Goal: Task Accomplishment & Management: Complete application form

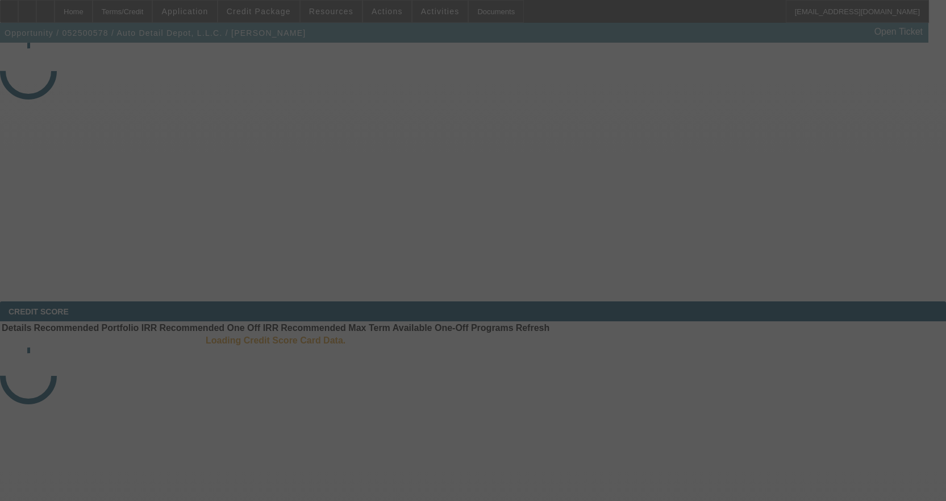
select select "4"
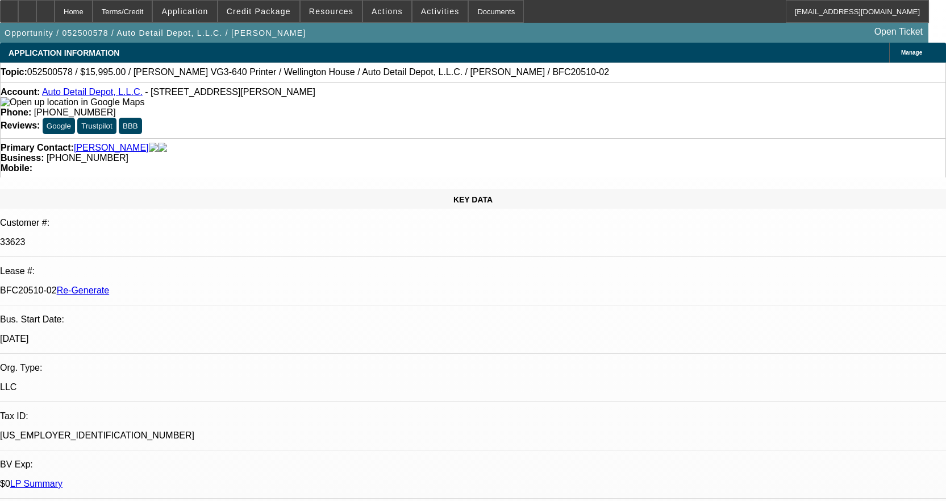
select select "0"
select select "0.1"
select select "4"
click at [426, 22] on span at bounding box center [441, 11] width 56 height 27
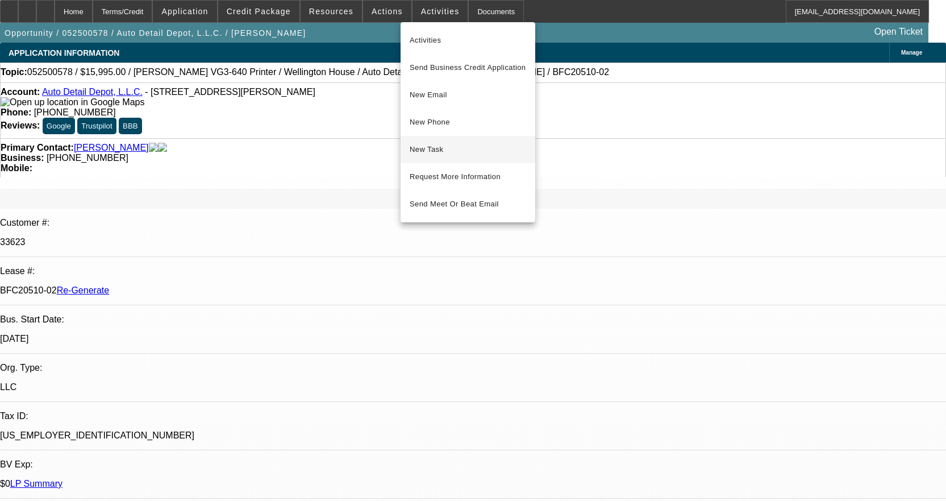
click at [442, 145] on span "New Task" at bounding box center [468, 150] width 117 height 14
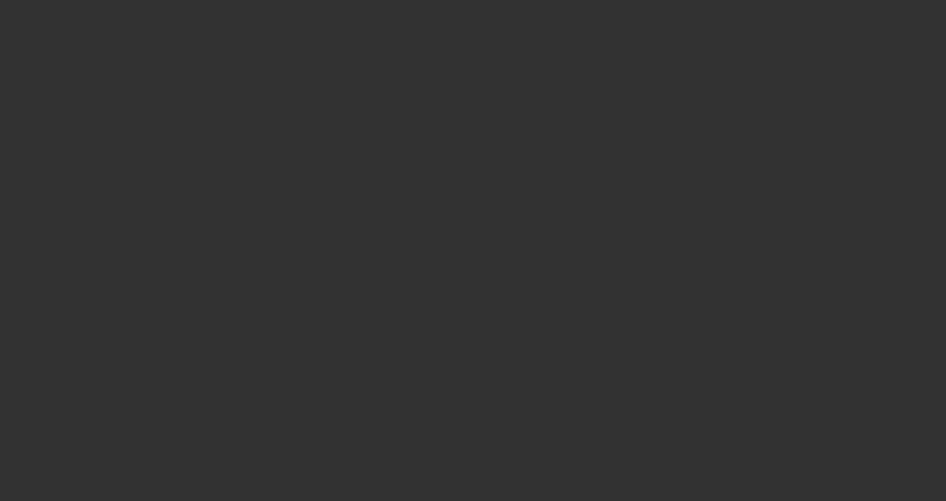
select select "3"
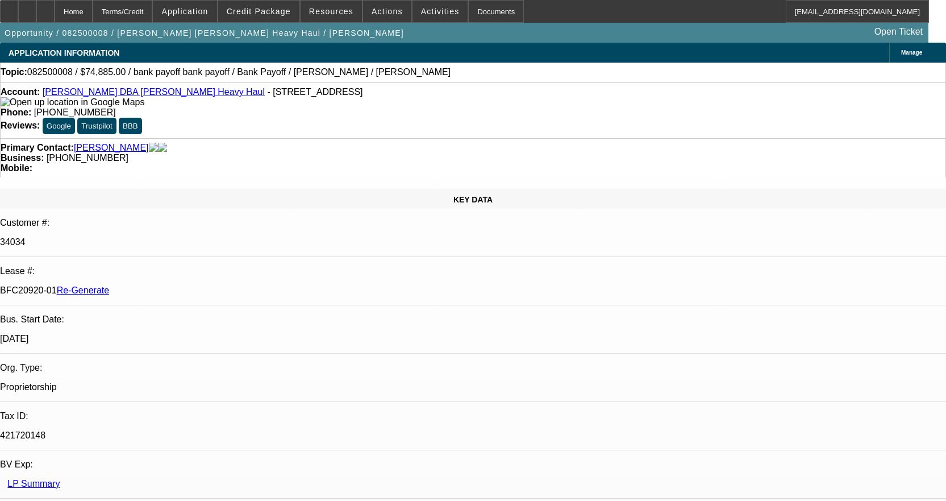
select select "0"
select select "2"
select select "0"
select select "6"
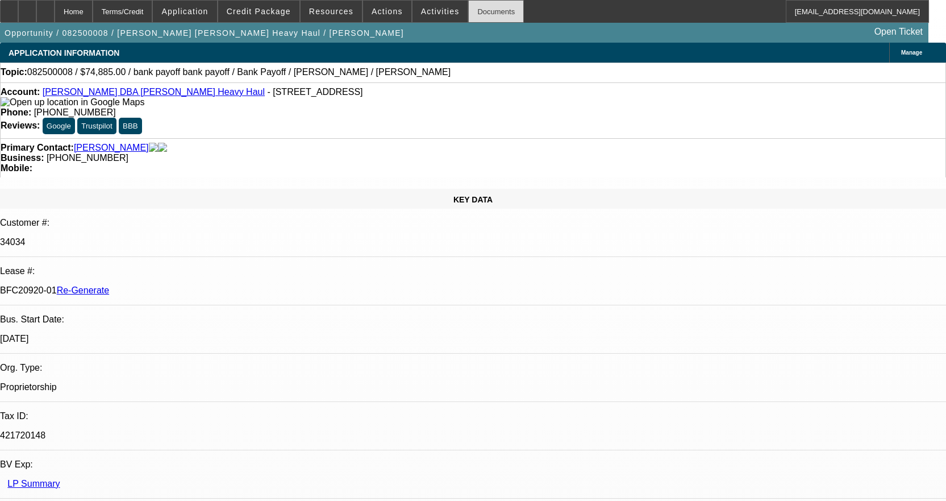
click at [468, 7] on div "Documents" at bounding box center [496, 11] width 56 height 23
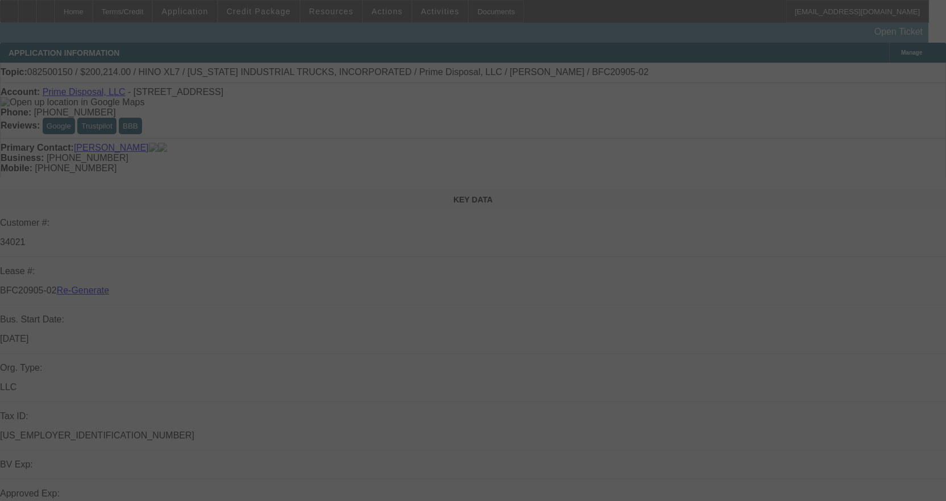
select select "3"
select select "0.1"
select select "0"
select select "6"
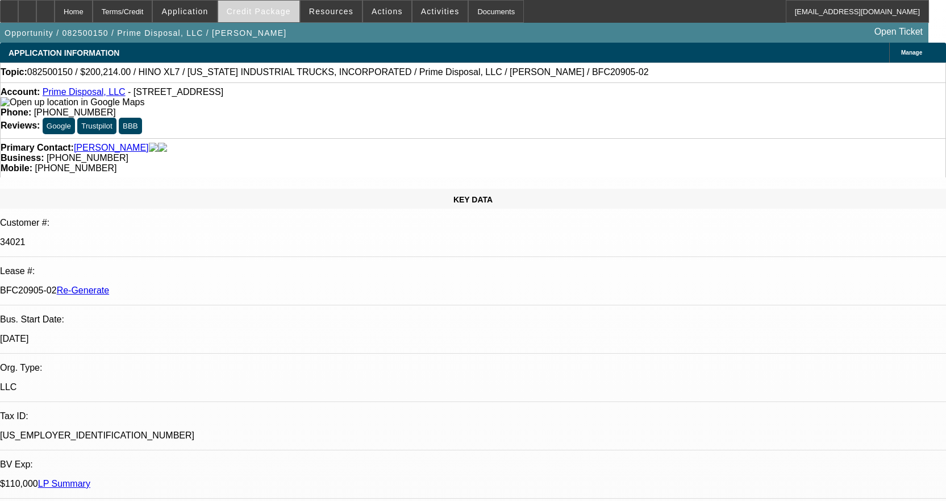
click at [273, 18] on span at bounding box center [258, 11] width 81 height 27
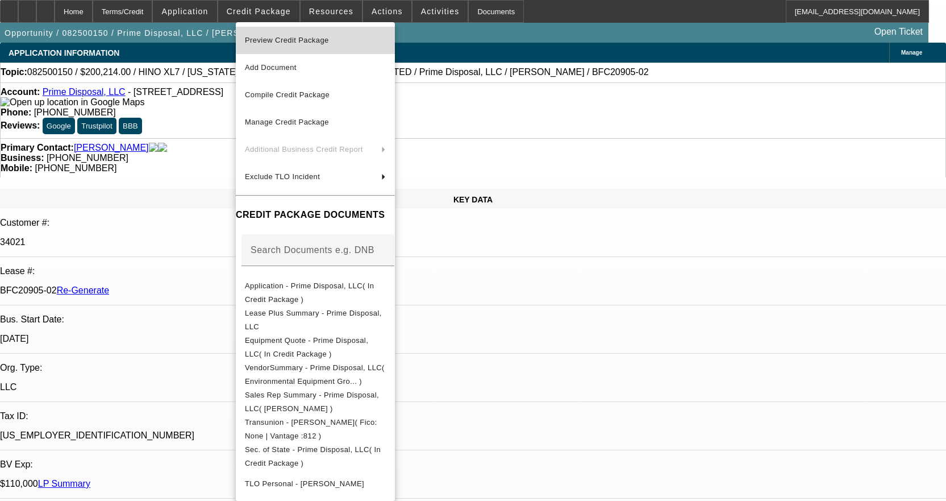
click at [280, 36] on span "Preview Credit Package" at bounding box center [287, 40] width 84 height 9
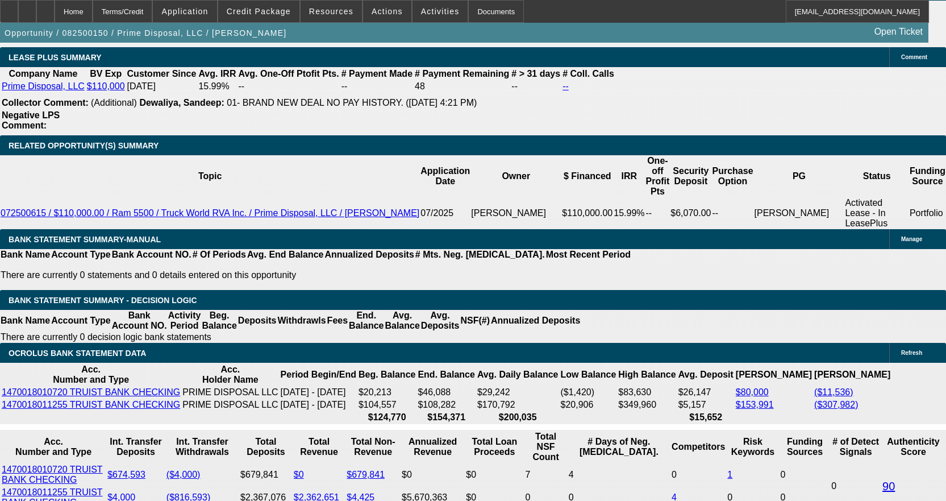
scroll to position [1989, 0]
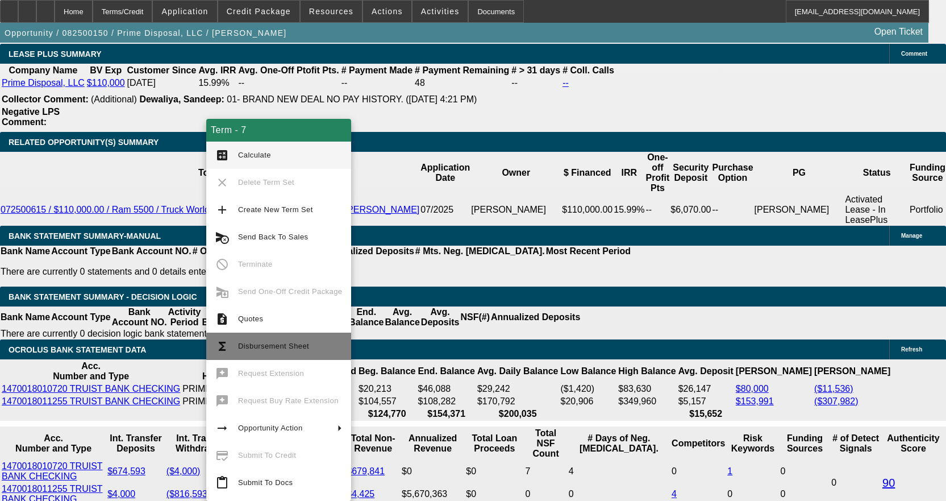
click at [247, 348] on span "Disbursement Sheet" at bounding box center [273, 346] width 71 height 9
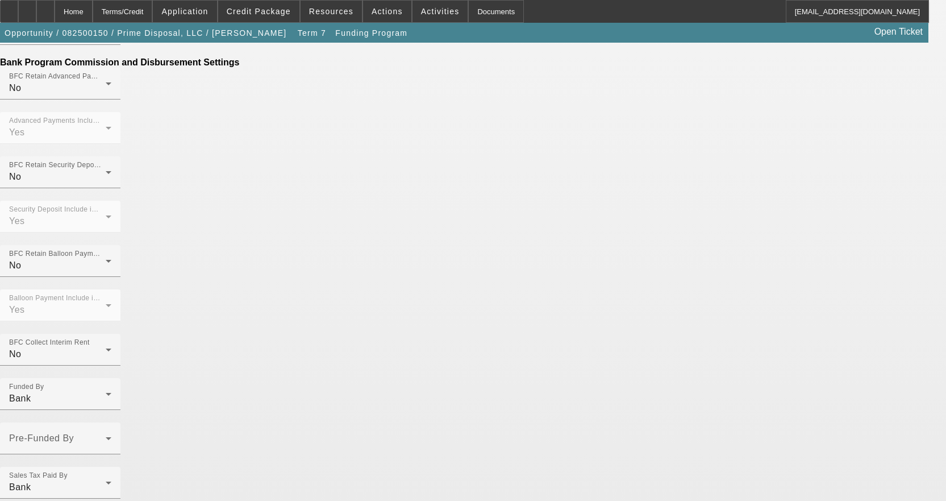
scroll to position [708, 0]
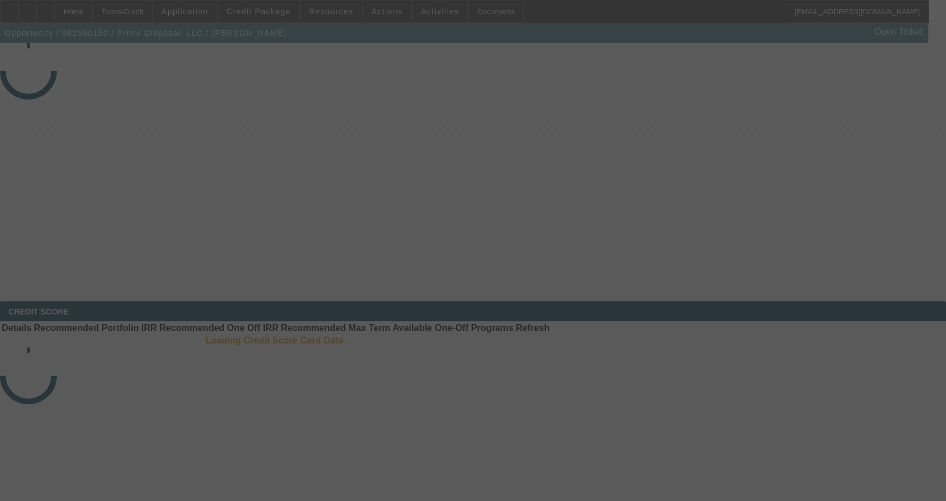
select select "3"
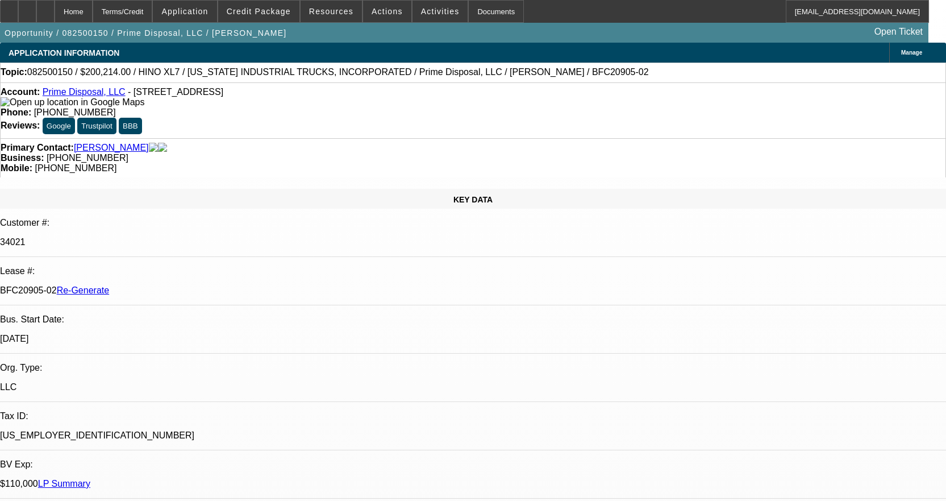
select select "0.1"
select select "0"
select select "6"
click at [468, 9] on div "Documents" at bounding box center [496, 11] width 56 height 23
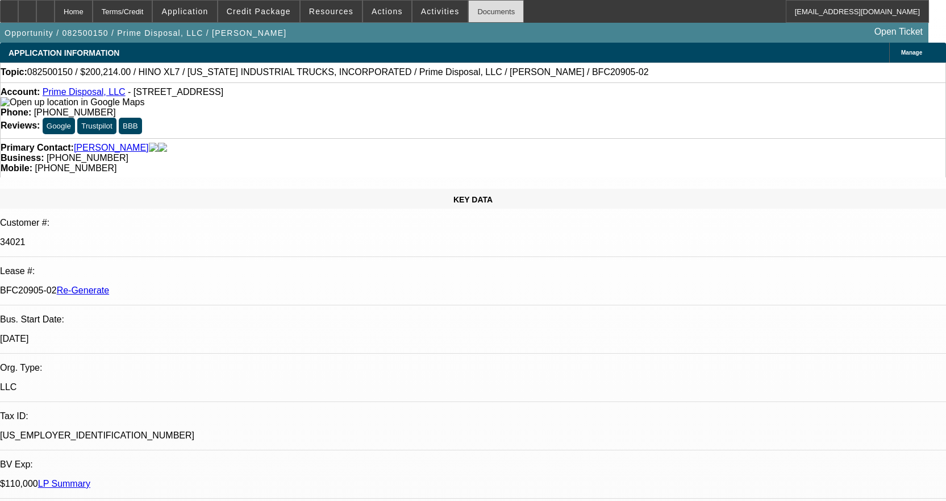
click at [474, 10] on div "Documents" at bounding box center [496, 11] width 56 height 23
click at [469, 11] on div "Documents" at bounding box center [496, 11] width 56 height 23
click at [431, 16] on span at bounding box center [441, 11] width 56 height 27
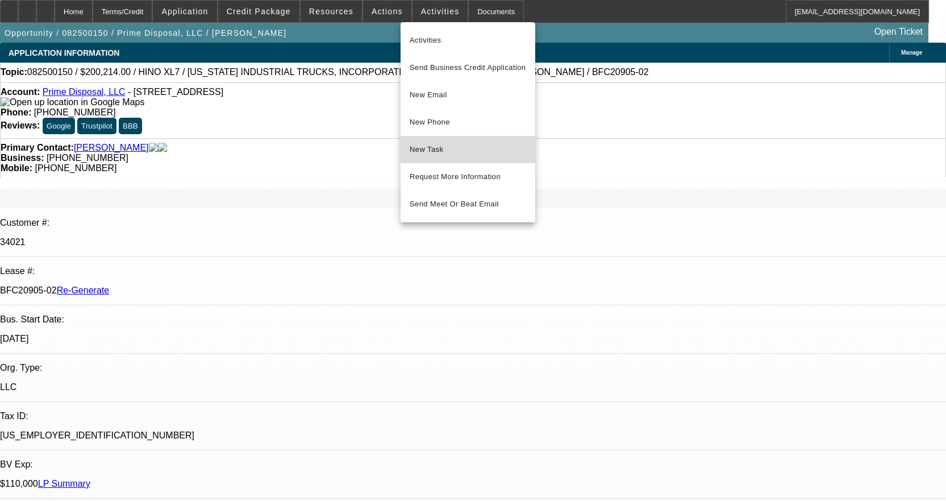
click at [433, 146] on span "New Task" at bounding box center [468, 150] width 117 height 14
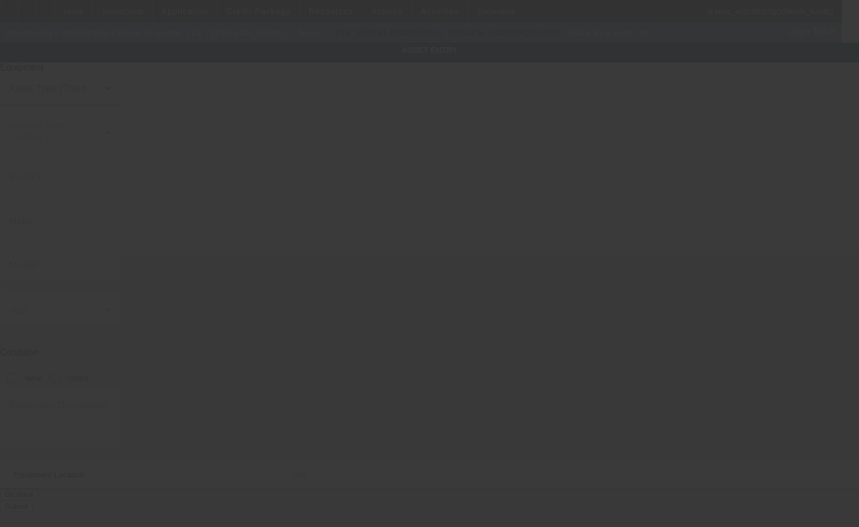
type input "5PVNH9GM7T5S50001"
type input "HINO"
type input "XL7"
radio input "true"
type input "50 Williamsburg Ln"
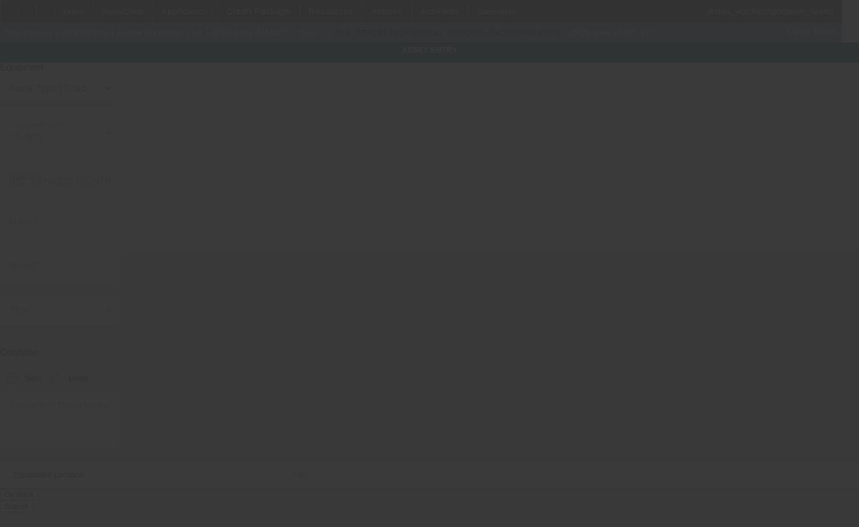
type input "Stafford"
type input "22556"
type input "Stafford"
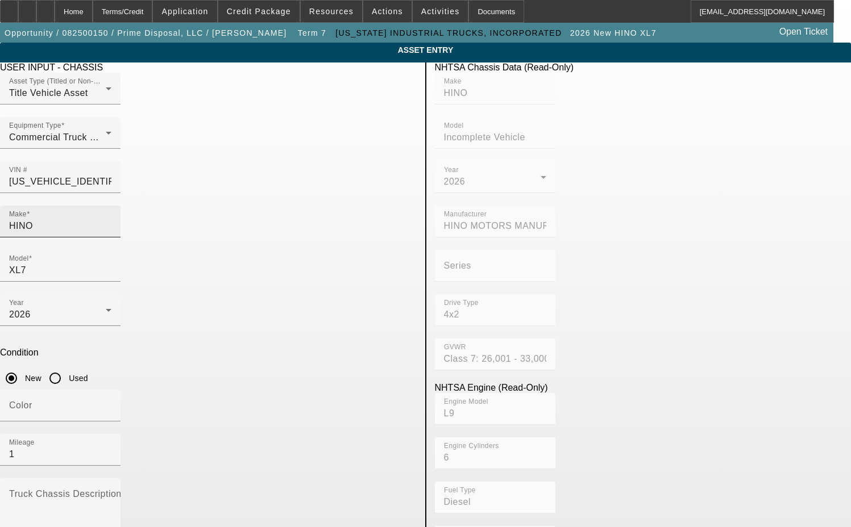
click at [111, 219] on input "HINO" at bounding box center [60, 226] width 102 height 14
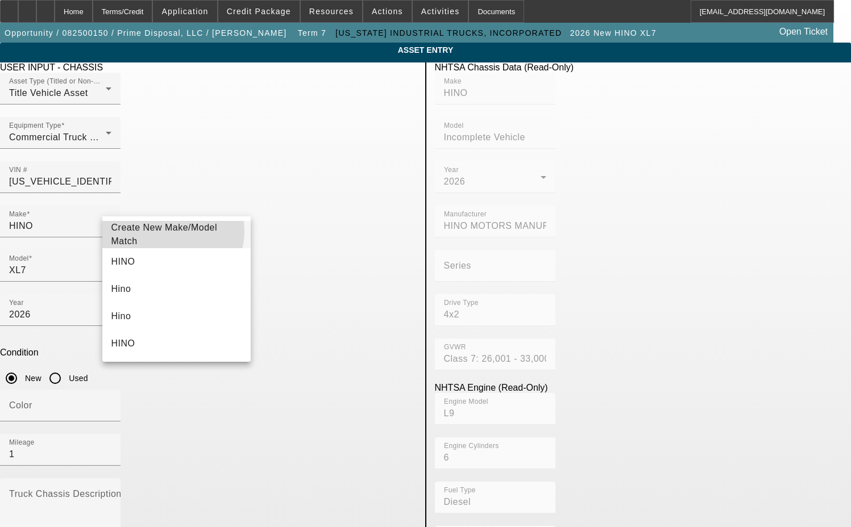
click at [172, 231] on span "Create New Make/Model Match" at bounding box center [164, 234] width 106 height 23
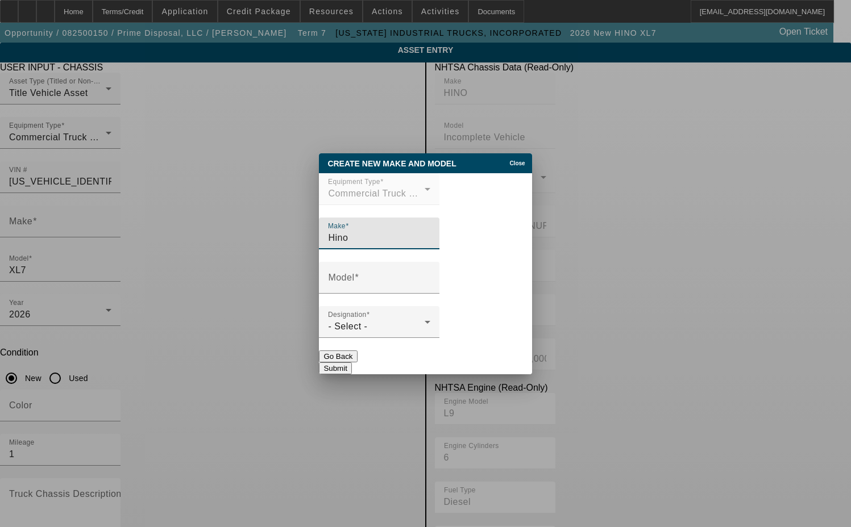
type input "Hino"
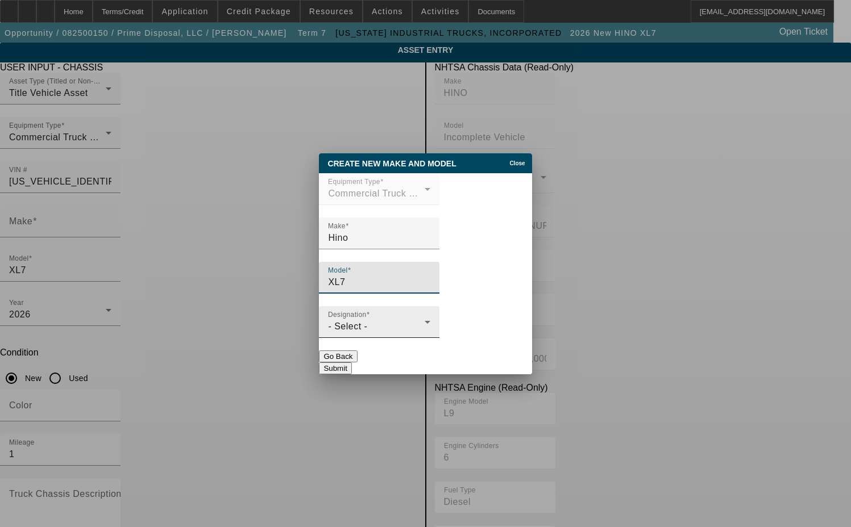
type input "XL7"
click at [414, 336] on div "Designation - Select -" at bounding box center [379, 322] width 102 height 32
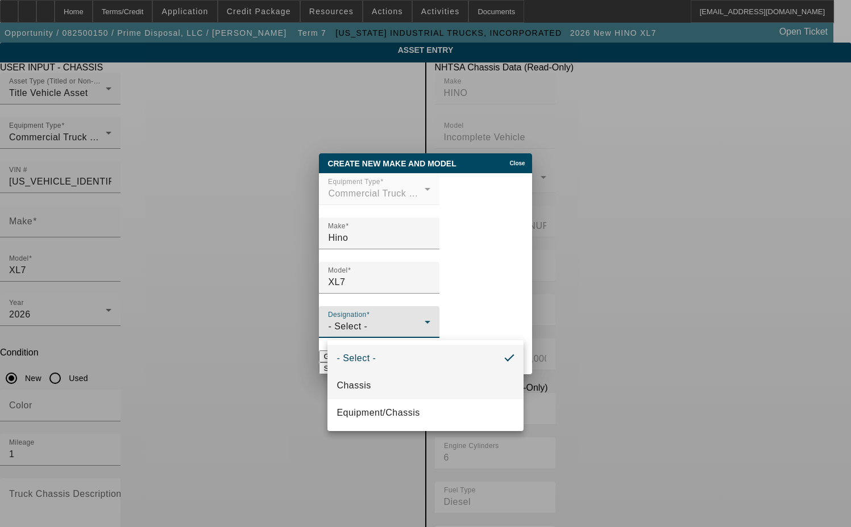
click at [371, 376] on mat-option "Chassis" at bounding box center [425, 385] width 196 height 27
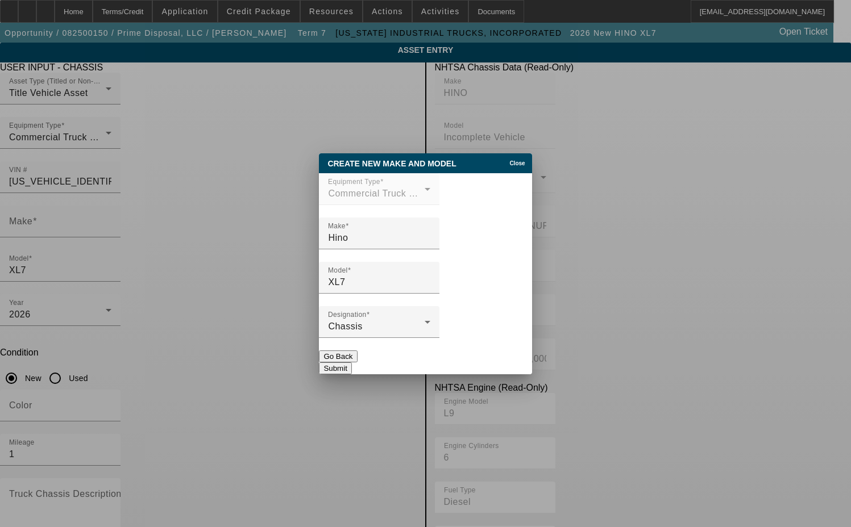
click at [351, 363] on button "Submit" at bounding box center [335, 369] width 32 height 12
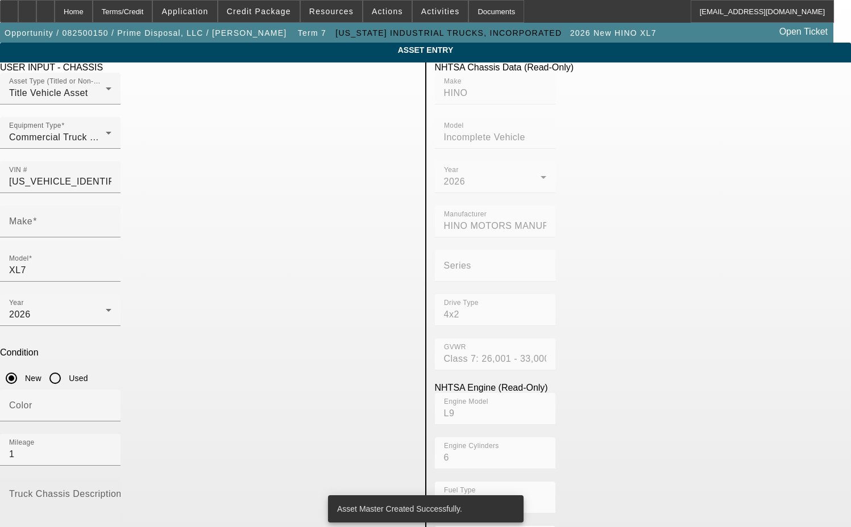
type input "Hino"
click at [111, 492] on textarea "Truck Chassis Description (Describe the truck chassis only)" at bounding box center [60, 512] width 102 height 41
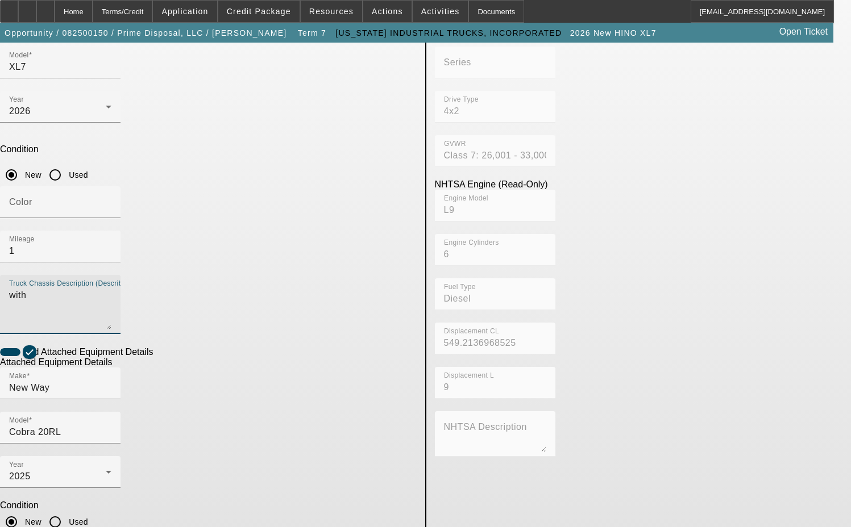
scroll to position [205, 0]
type textarea "with"
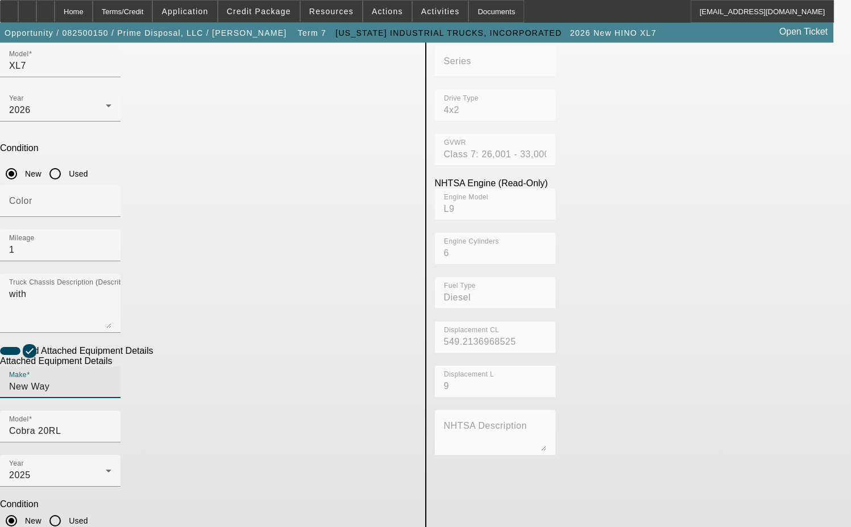
click at [111, 380] on input "New Way" at bounding box center [60, 387] width 102 height 14
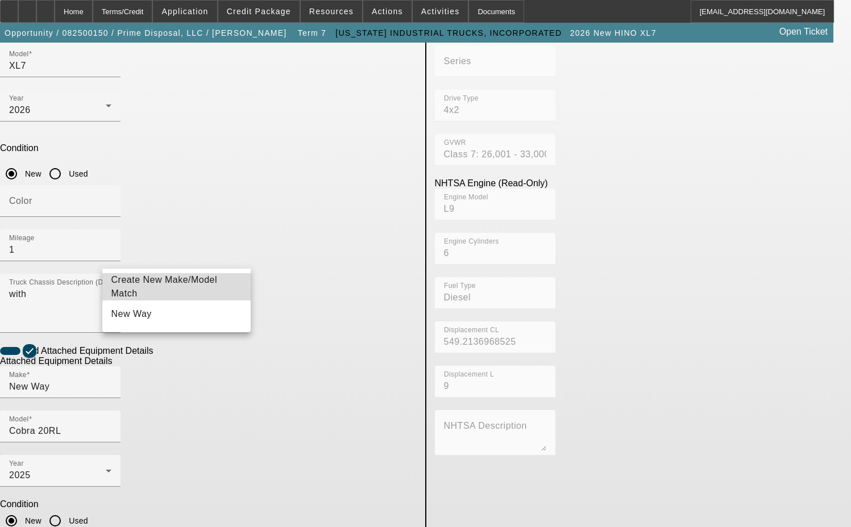
click at [190, 281] on span "Create New Make/Model Match" at bounding box center [176, 286] width 131 height 27
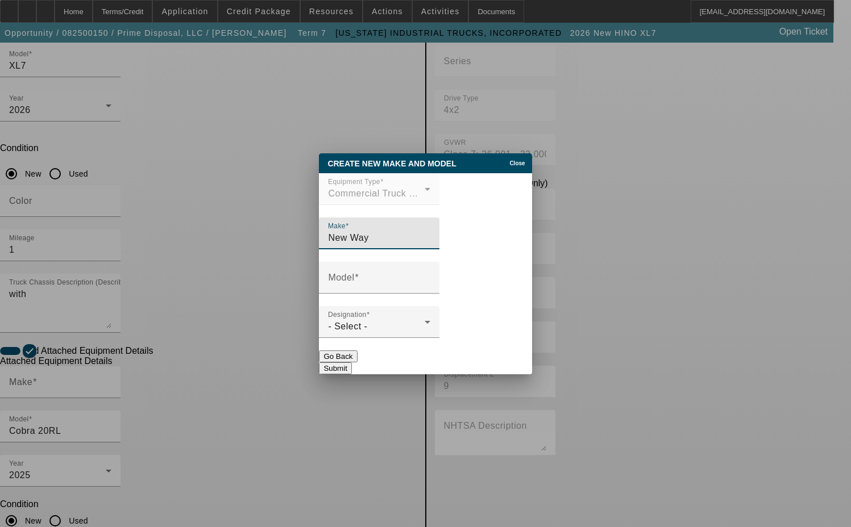
type input "New Way"
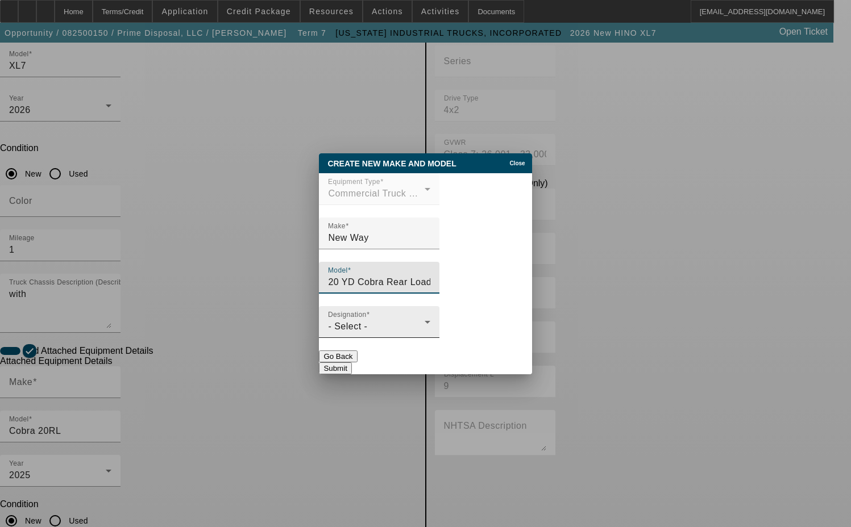
type input "20 YD Cobra Rear Loader"
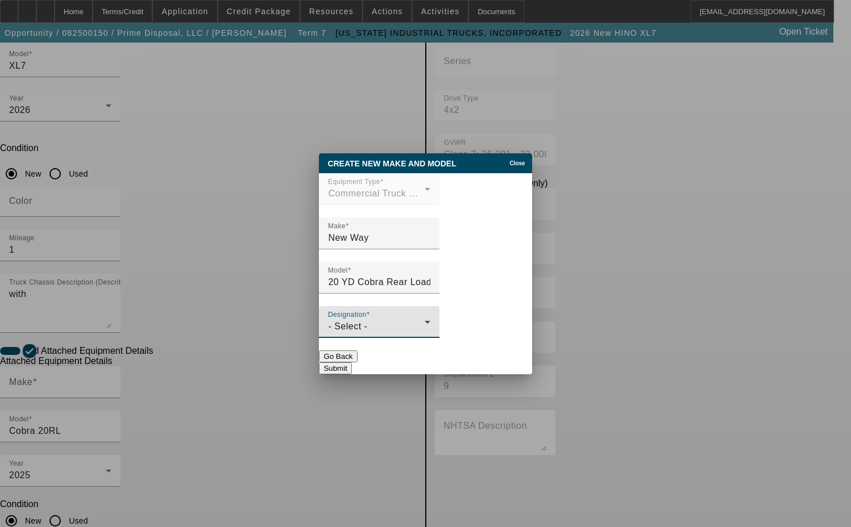
click at [354, 323] on div "- Select -" at bounding box center [376, 327] width 97 height 14
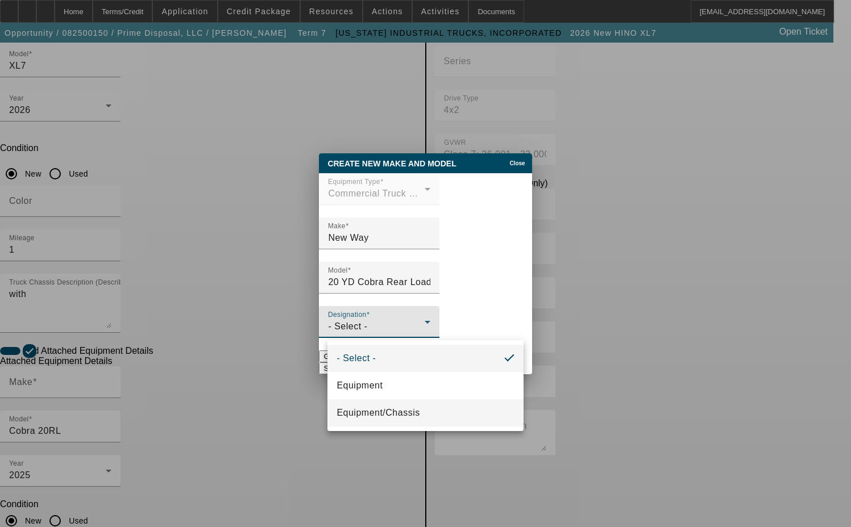
click at [350, 414] on span "Equipment/Chassis" at bounding box center [377, 413] width 83 height 14
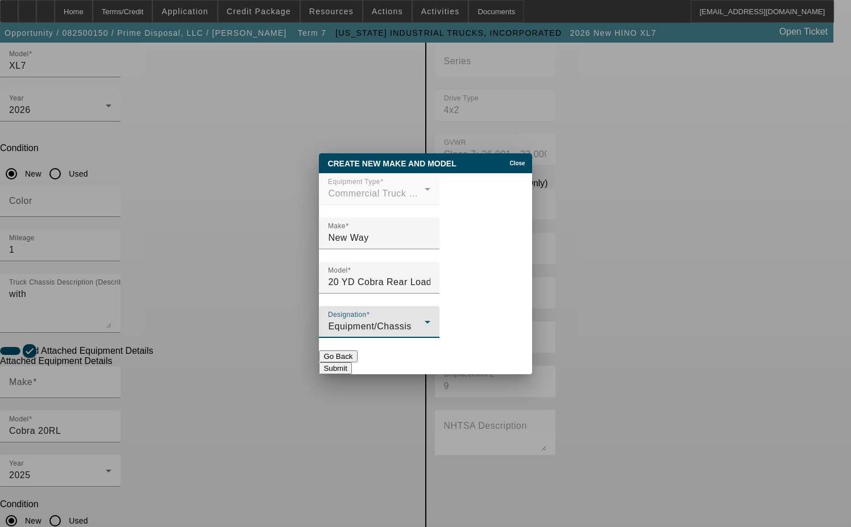
click at [351, 363] on button "Submit" at bounding box center [335, 369] width 32 height 12
type input "New Way"
type input "20 YD Cobra Rear Loader"
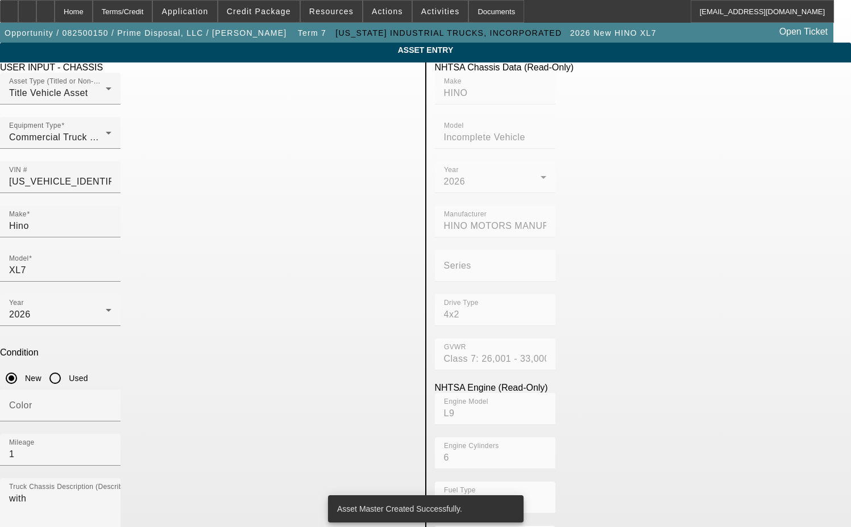
scroll to position [205, 0]
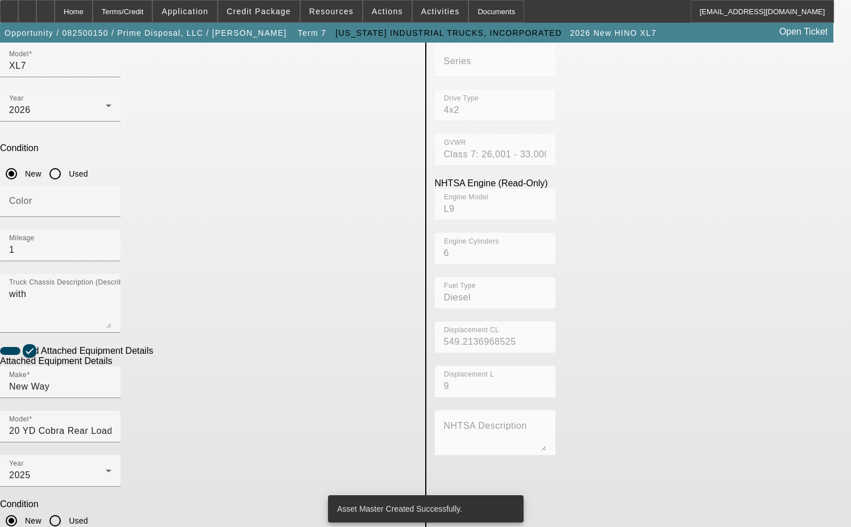
drag, startPoint x: 185, startPoint y: 396, endPoint x: 57, endPoint y: 409, distance: 128.5
click at [57, 409] on app-asset-collateral-manage "ASSET ENTRY Delete asset USER INPUT - CHASSIS Asset Type (Titled or Non-Titled)…" at bounding box center [425, 280] width 851 height 884
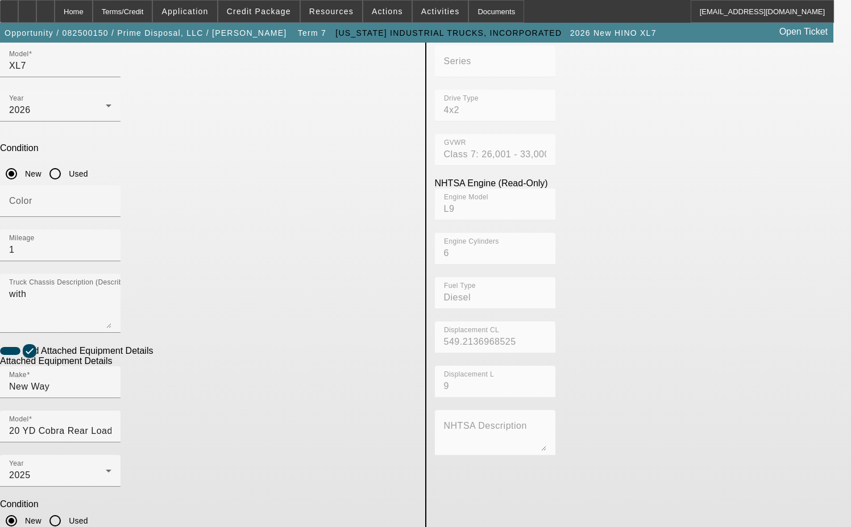
type textarea "includes all accessories, attachments and options"
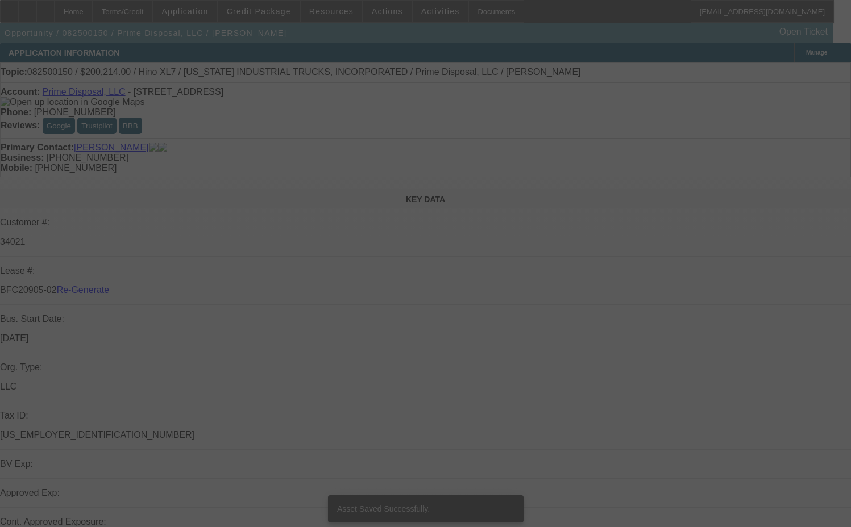
select select "3"
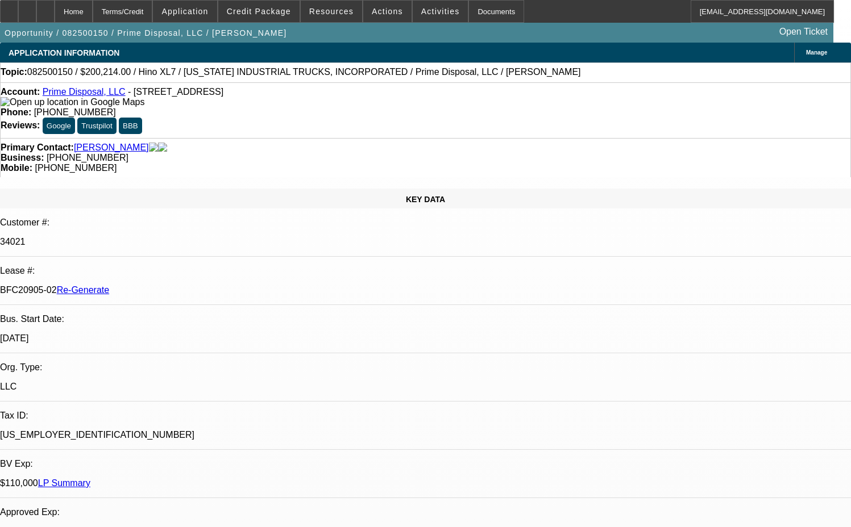
select select "0.1"
select select "0"
select select "6"
select select "1"
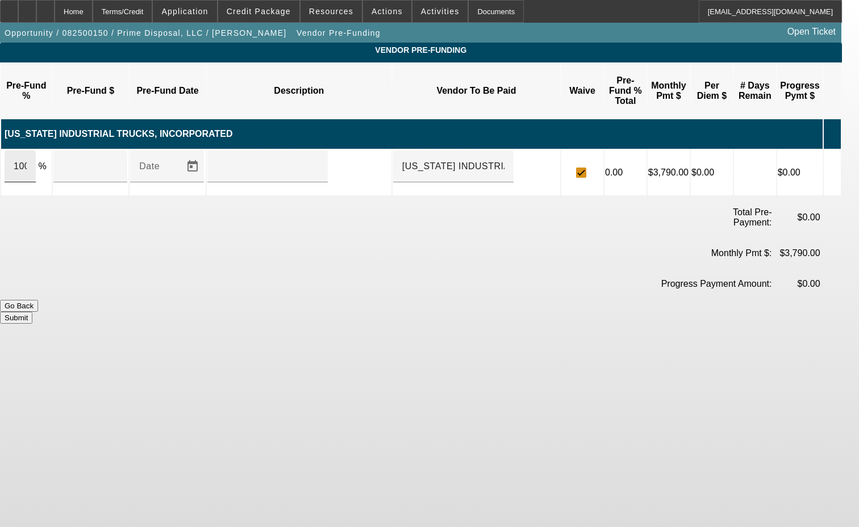
click at [36, 151] on div "100" at bounding box center [20, 167] width 31 height 32
type input "$222,460.00"
type input "Upon execution of this agreement"
click at [32, 312] on button "Submit" at bounding box center [16, 318] width 32 height 12
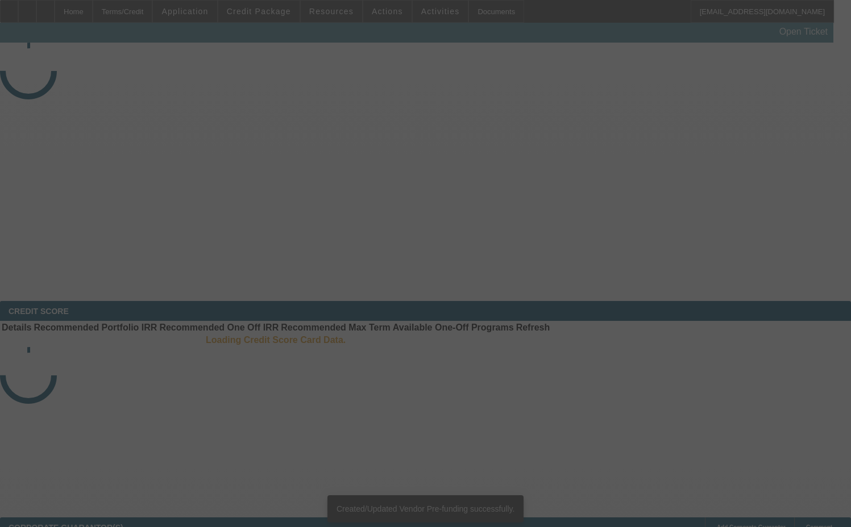
select select "3"
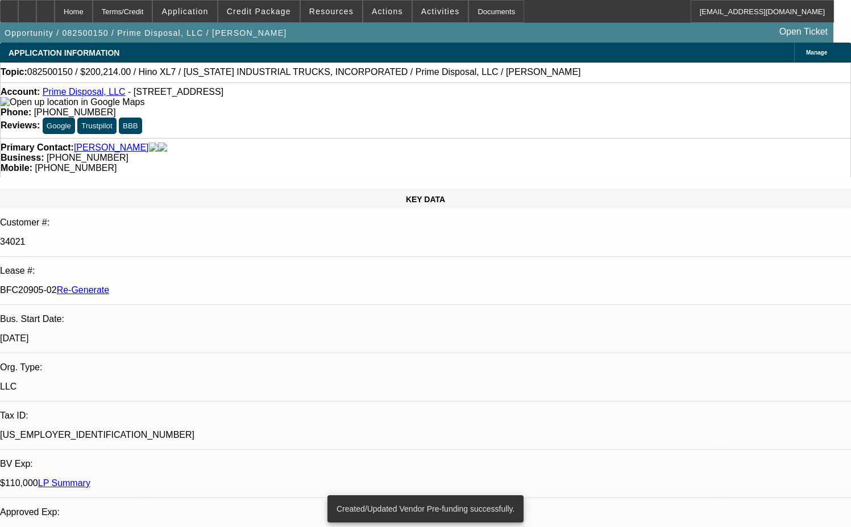
select select "0.1"
select select "0"
select select "6"
